Goal: Task Accomplishment & Management: Use online tool/utility

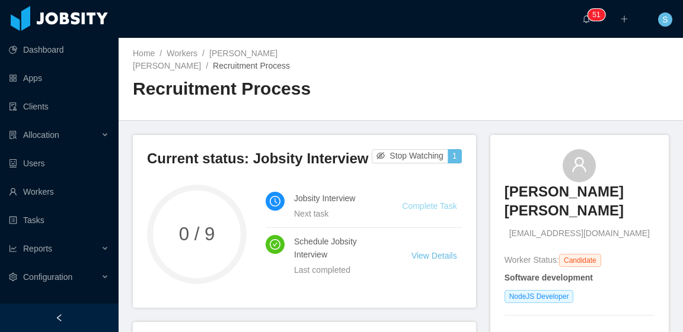
click at [446, 201] on link "Complete Task" at bounding box center [429, 205] width 55 height 9
